Goal: Task Accomplishment & Management: Complete application form

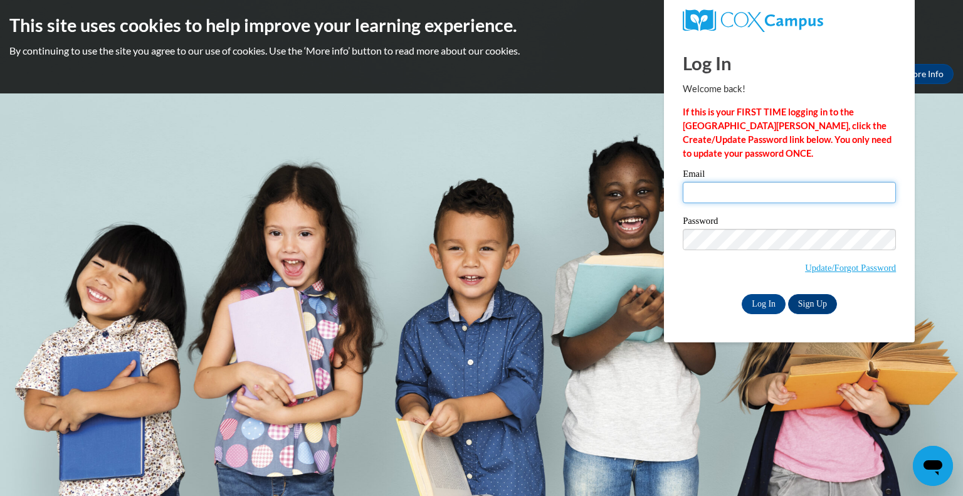
click at [704, 194] on input "Email" at bounding box center [789, 192] width 213 height 21
type input "diazm4480@my.uwstout.edu"
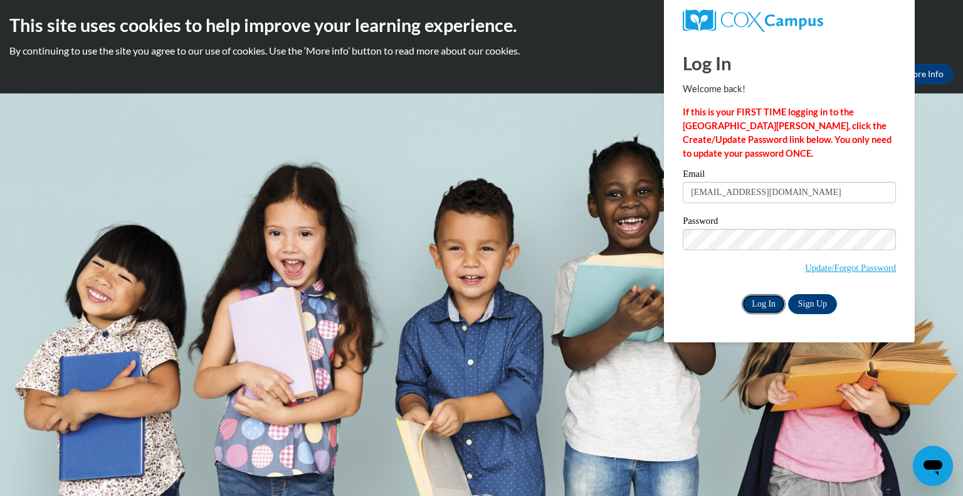
click at [760, 306] on input "Log In" at bounding box center [763, 304] width 44 height 20
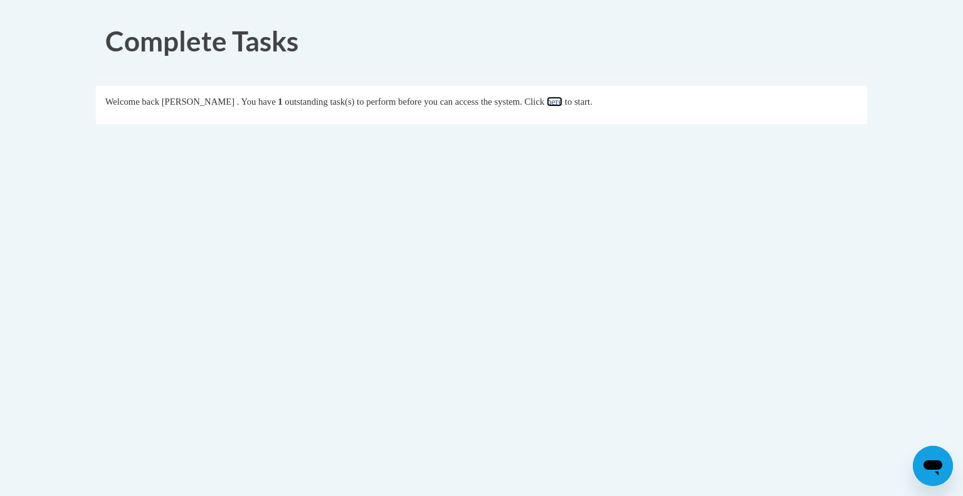
click at [562, 98] on link "here" at bounding box center [555, 102] width 16 height 10
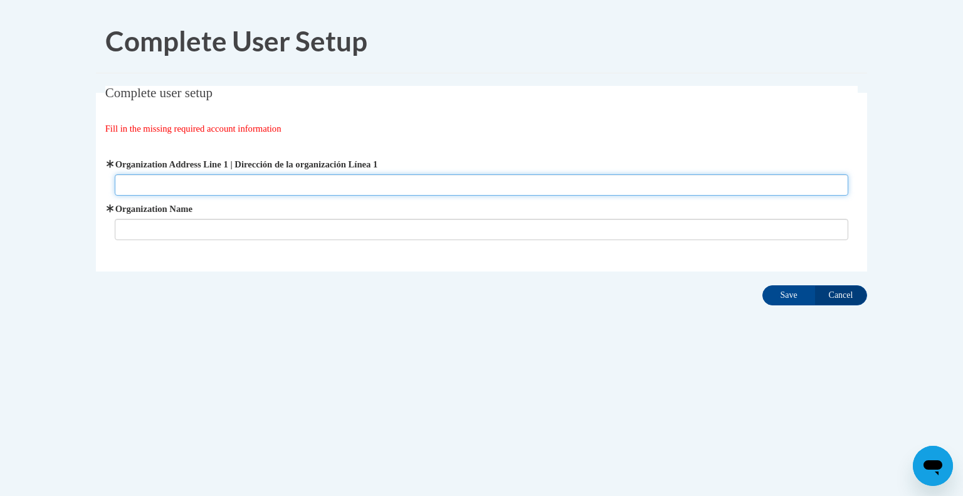
click at [563, 188] on input "Organization Address Line 1 | Dirección de la organización Línea 1" at bounding box center [482, 184] width 734 height 21
type input "UW stout"
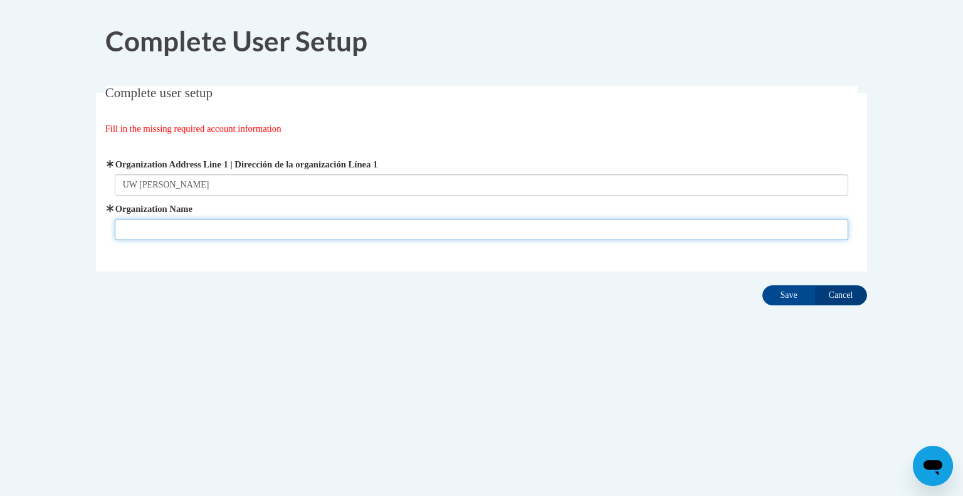
click at [549, 233] on input "Organization Name" at bounding box center [482, 229] width 734 height 21
type input "UWstout"
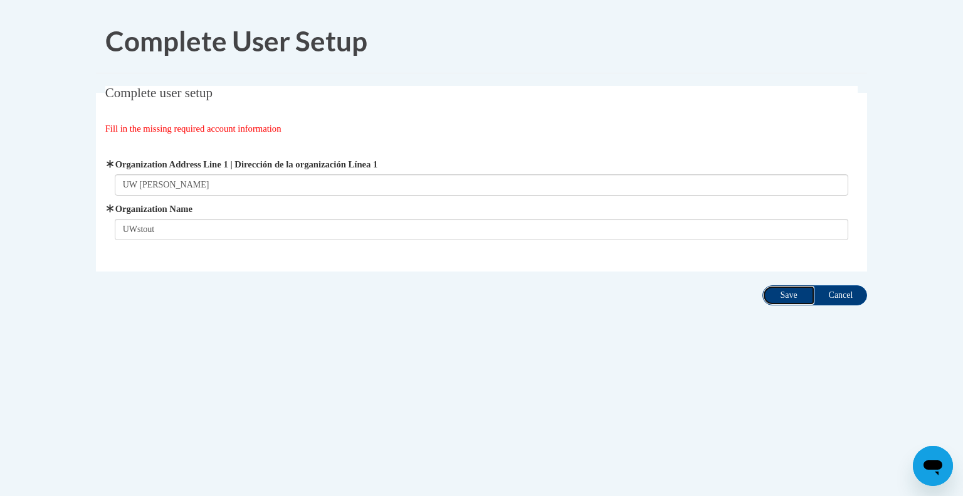
click at [812, 296] on input "Save" at bounding box center [788, 295] width 53 height 20
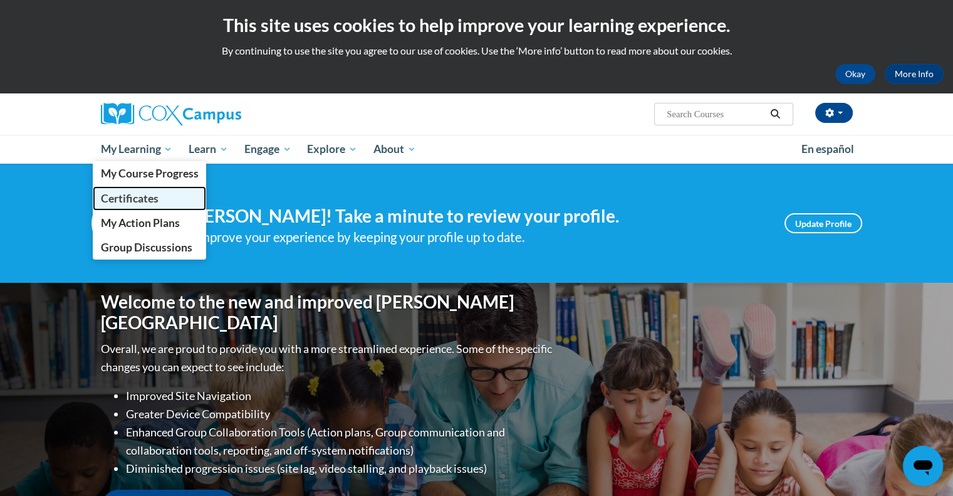
click at [150, 197] on span "Certificates" at bounding box center [129, 198] width 58 height 13
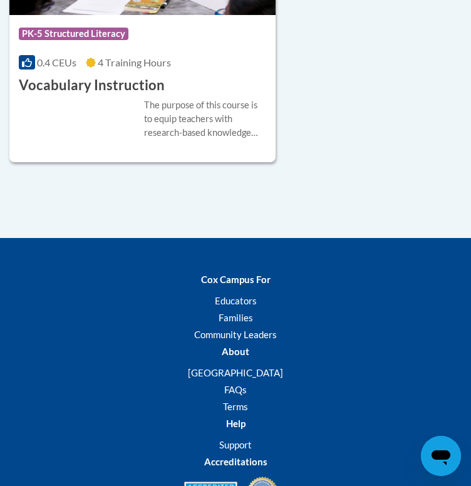
scroll to position [1739, 0]
